Goal: Register for event/course

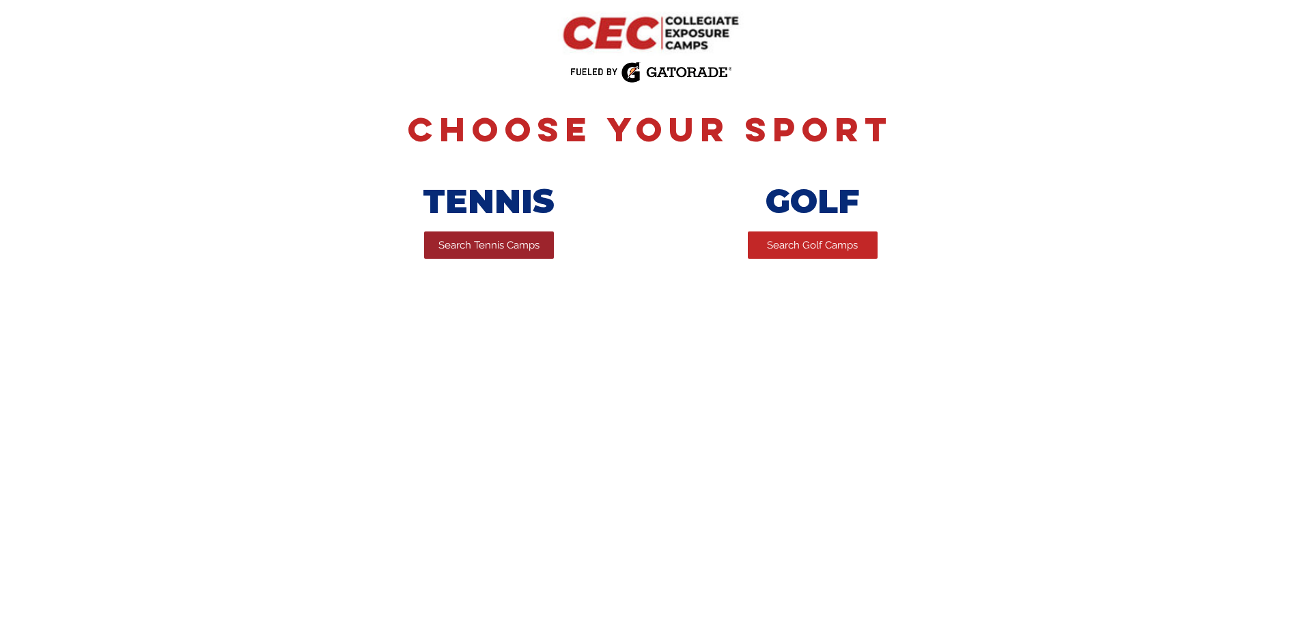
click at [492, 252] on span "Search Tennis Camps" at bounding box center [488, 245] width 101 height 14
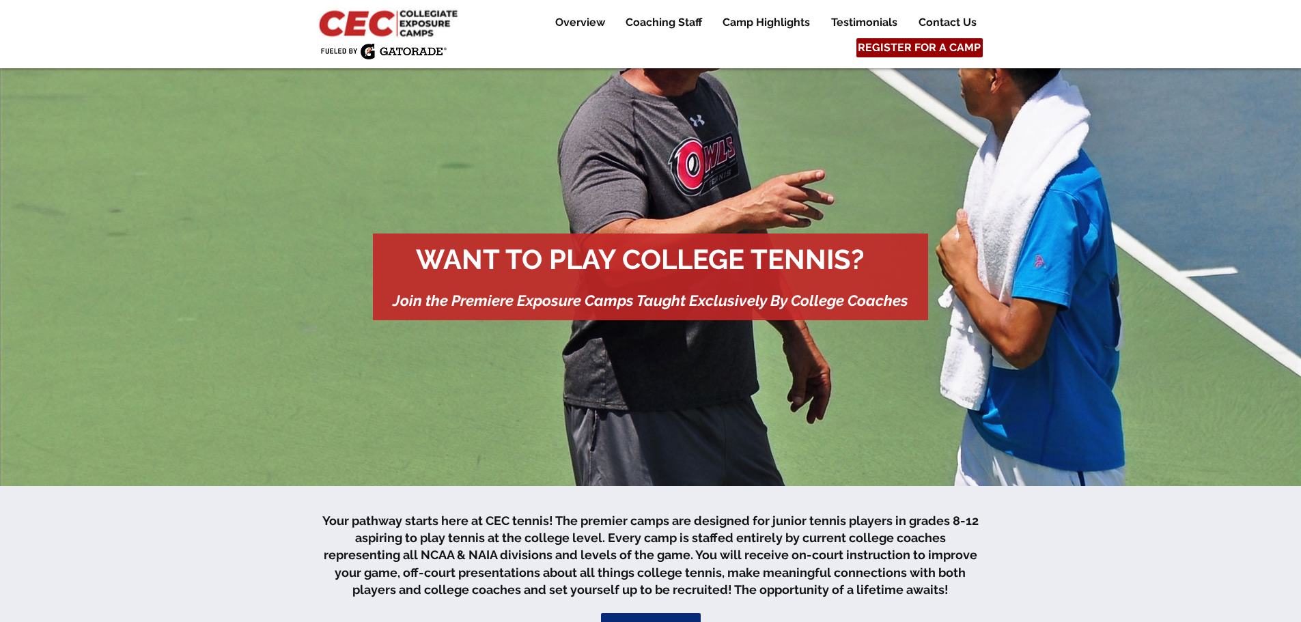
click at [909, 48] on span "REGISTER FOR A CAMP" at bounding box center [918, 47] width 123 height 15
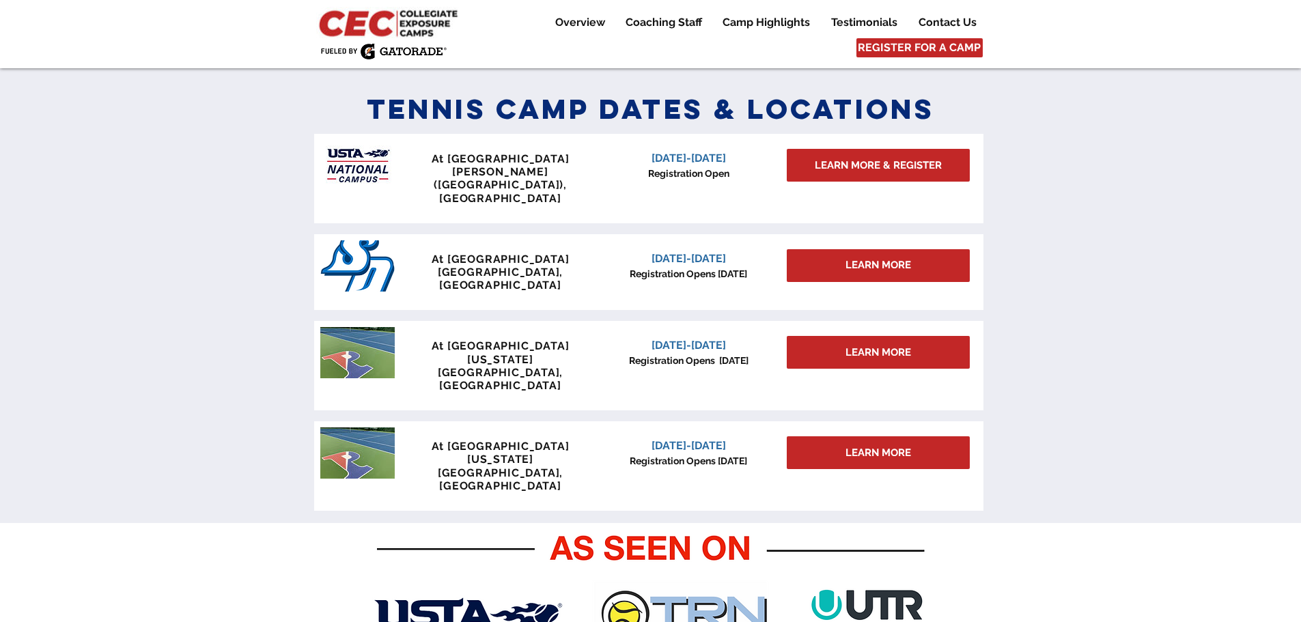
scroll to position [598, 0]
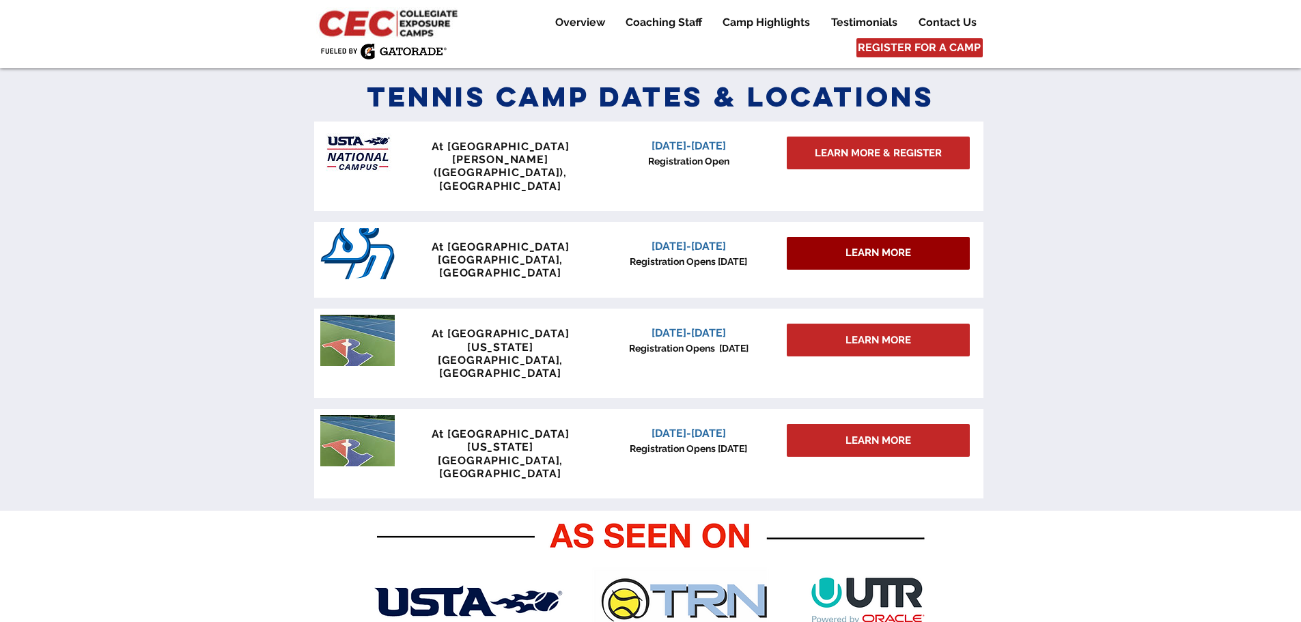
click at [849, 246] on span "LEARN MORE" at bounding box center [878, 253] width 66 height 14
click at [879, 246] on span "LEARN MORE" at bounding box center [878, 253] width 66 height 14
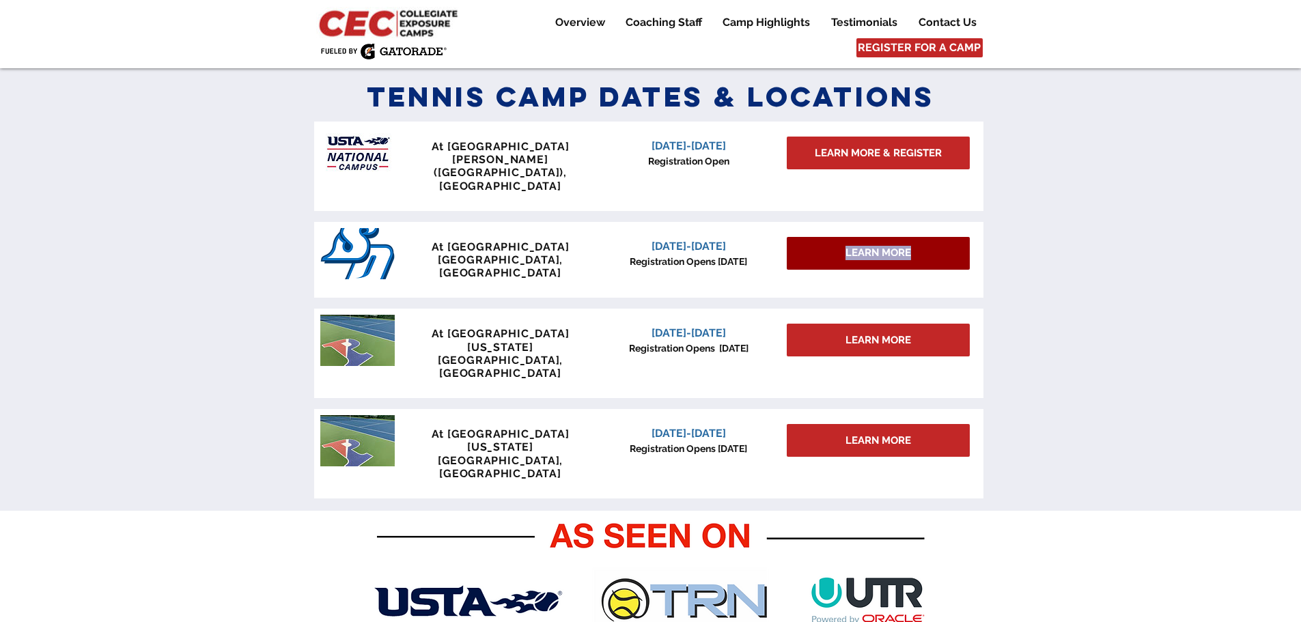
click at [879, 246] on span "LEARN MORE" at bounding box center [878, 253] width 66 height 14
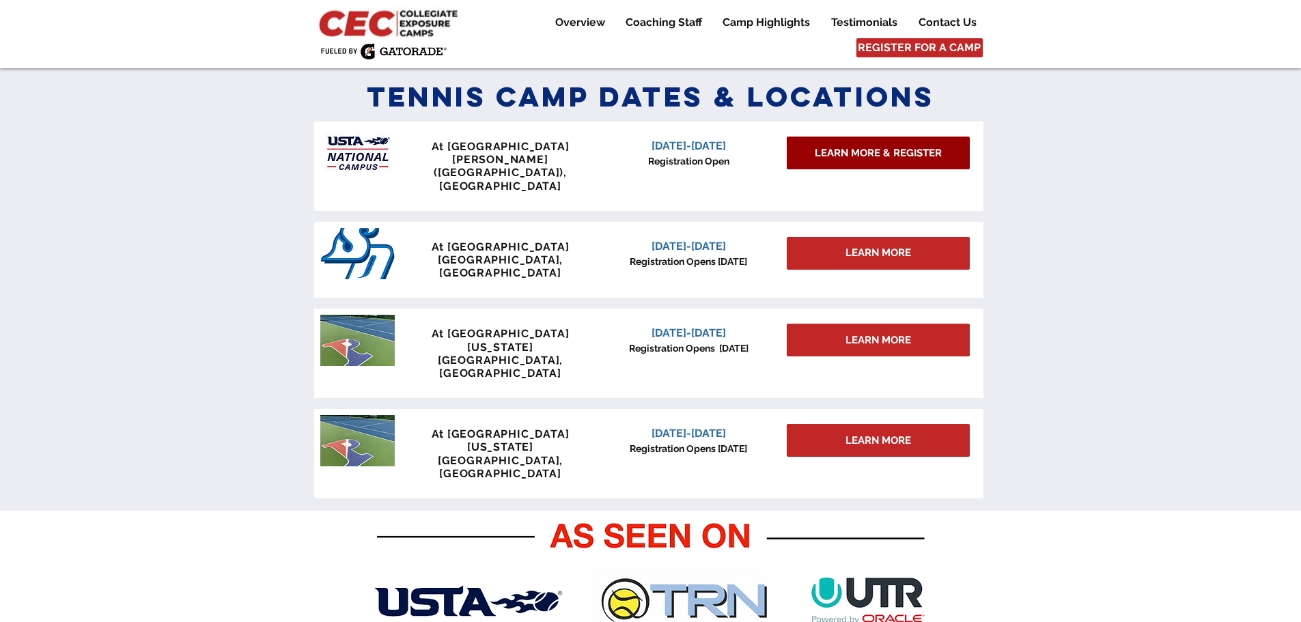
click at [857, 154] on span "LEARN MORE & REGISTER" at bounding box center [877, 153] width 127 height 14
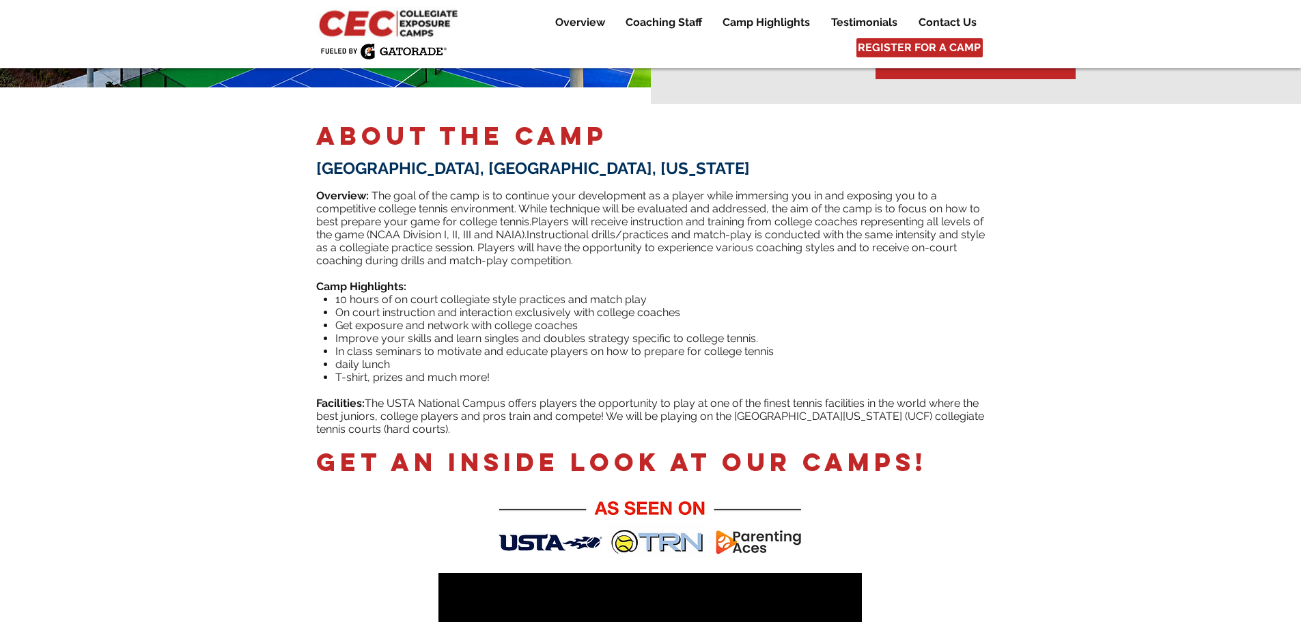
scroll to position [341, 0]
